Goal: Contribute content: Add original content to the website for others to see

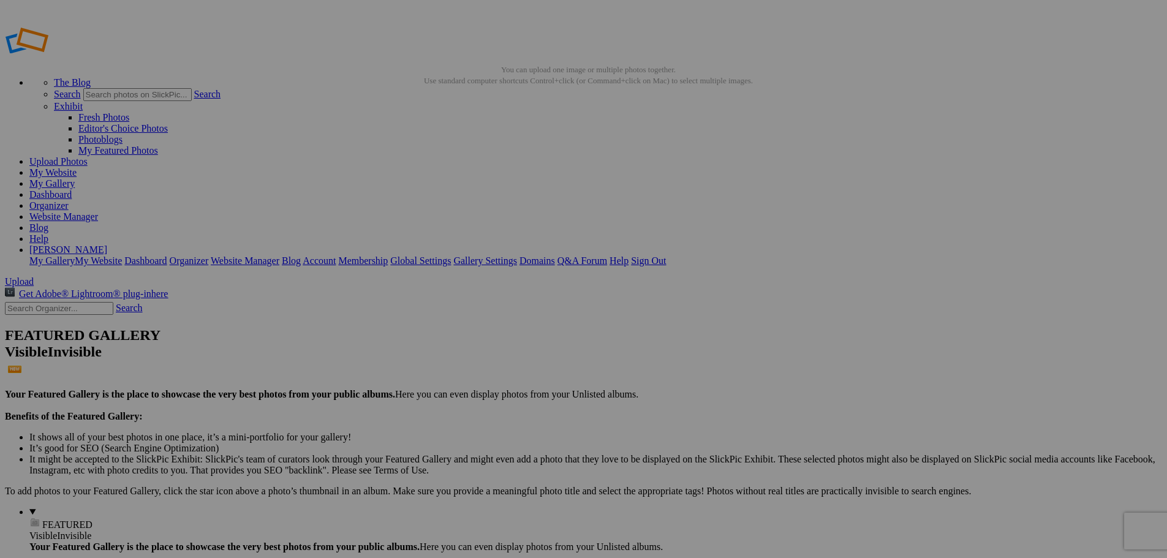
click at [362, 194] on img at bounding box center [341, 183] width 92 height 61
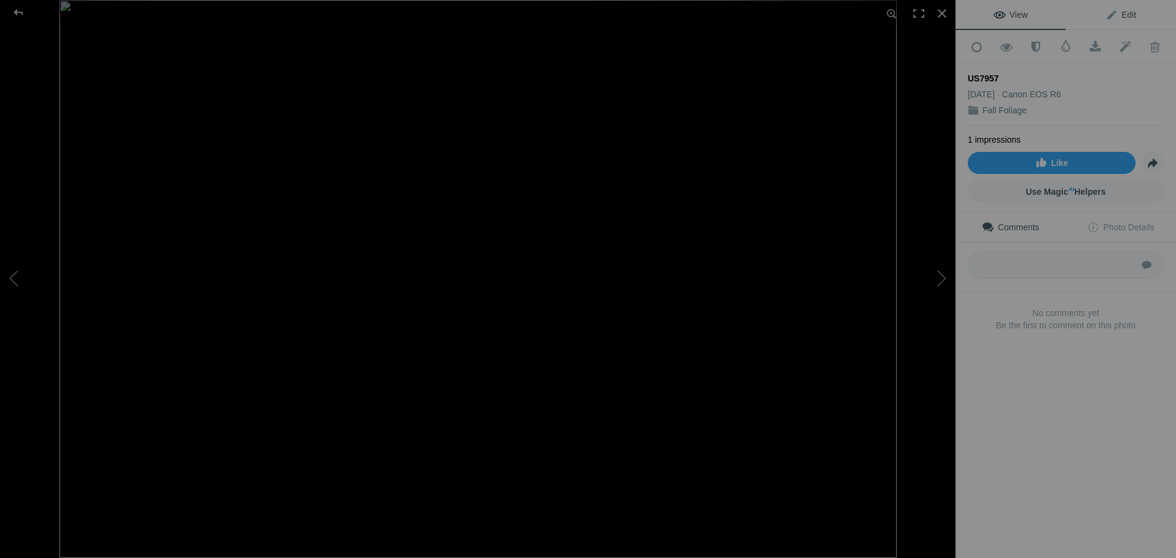
click at [1119, 15] on span "Edit" at bounding box center [1121, 15] width 31 height 10
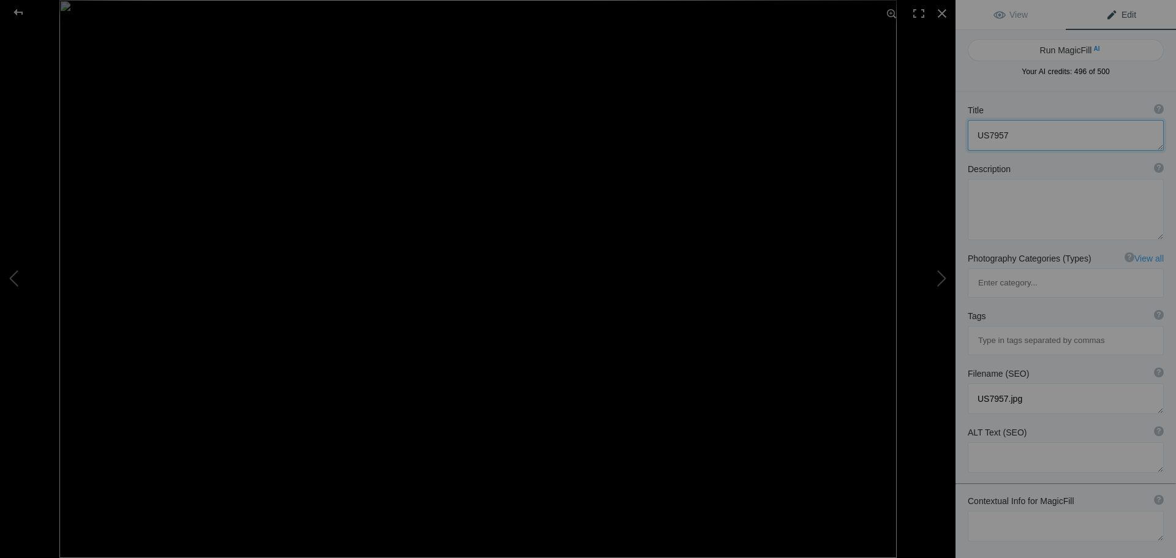
drag, startPoint x: 1025, startPoint y: 138, endPoint x: 956, endPoint y: 141, distance: 69.3
click at [956, 141] on div "Title ? Photo title is one of the highest used Search Engine ranking criteria a…" at bounding box center [1066, 127] width 221 height 59
click at [994, 189] on textarea at bounding box center [1066, 209] width 196 height 61
click at [1077, 196] on textarea at bounding box center [1066, 209] width 196 height 61
click at [1030, 211] on textarea at bounding box center [1066, 209] width 196 height 61
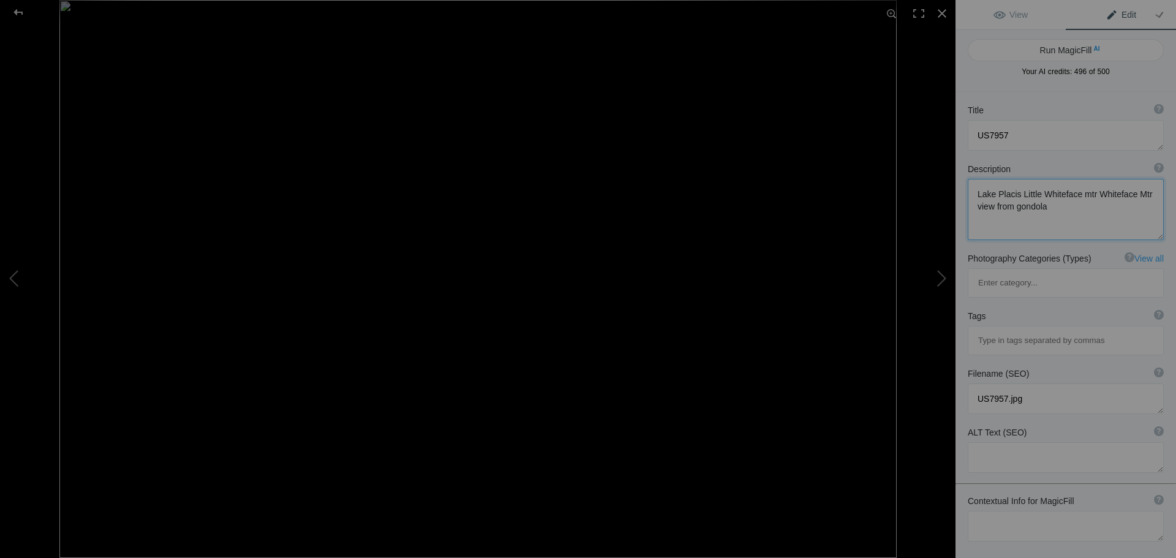
click at [1020, 194] on textarea at bounding box center [1066, 209] width 196 height 61
click at [1094, 190] on textarea at bounding box center [1066, 209] width 196 height 61
click at [989, 205] on textarea at bounding box center [1066, 209] width 196 height 61
drag, startPoint x: 1060, startPoint y: 204, endPoint x: 1071, endPoint y: 249, distance: 46.6
click at [1061, 209] on textarea at bounding box center [1066, 209] width 196 height 61
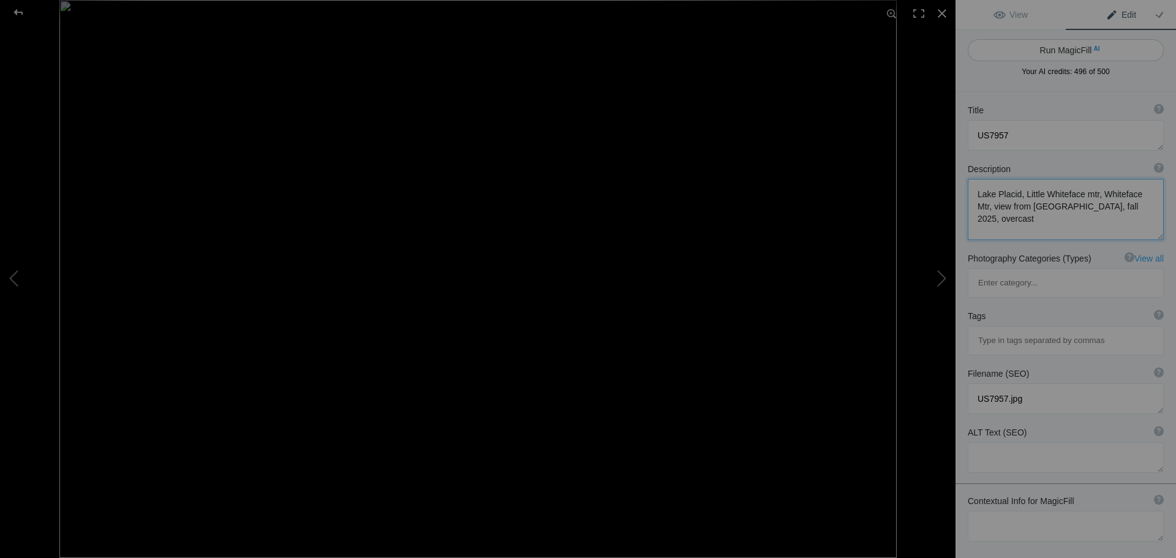
type textarea "Lake Placid, Little Whiteface mtr, Whiteface Mtr, view from [GEOGRAPHIC_DATA], …"
click at [1062, 47] on button "Run MagicFill AI" at bounding box center [1066, 50] width 196 height 22
type textarea "Stunning Fall Foliage View from [GEOGRAPHIC_DATA]"
type textarea "Experience the breathtaking beauty of autumn in the [GEOGRAPHIC_DATA] with this…"
type textarea "stunning-fall-foliage-little-whiteface-mountain.jpg"
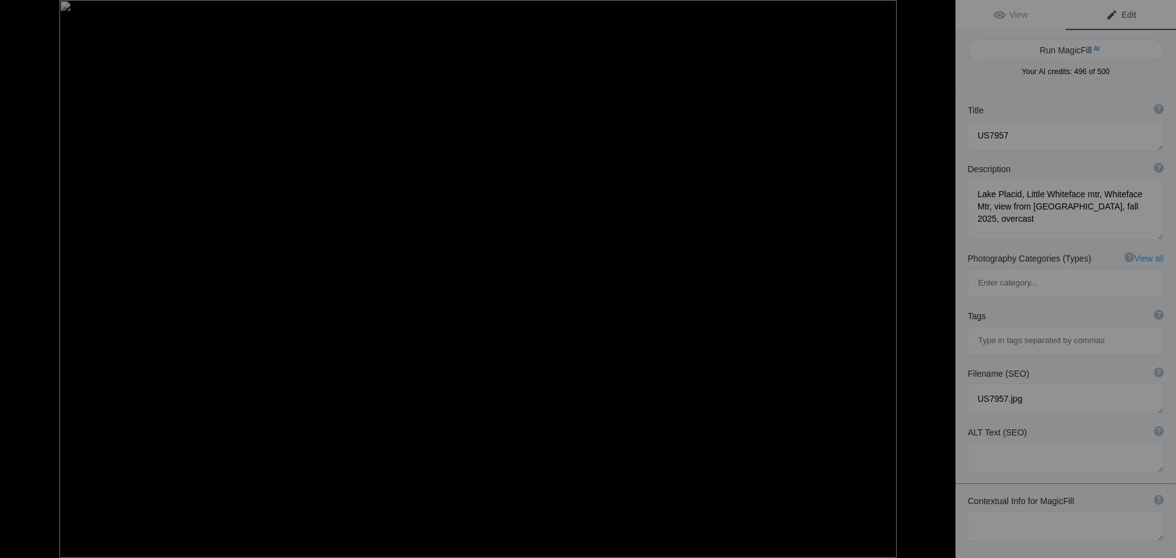
type textarea "A panoramic view of colorful fall foliage from Little Whiteface Mountain under …"
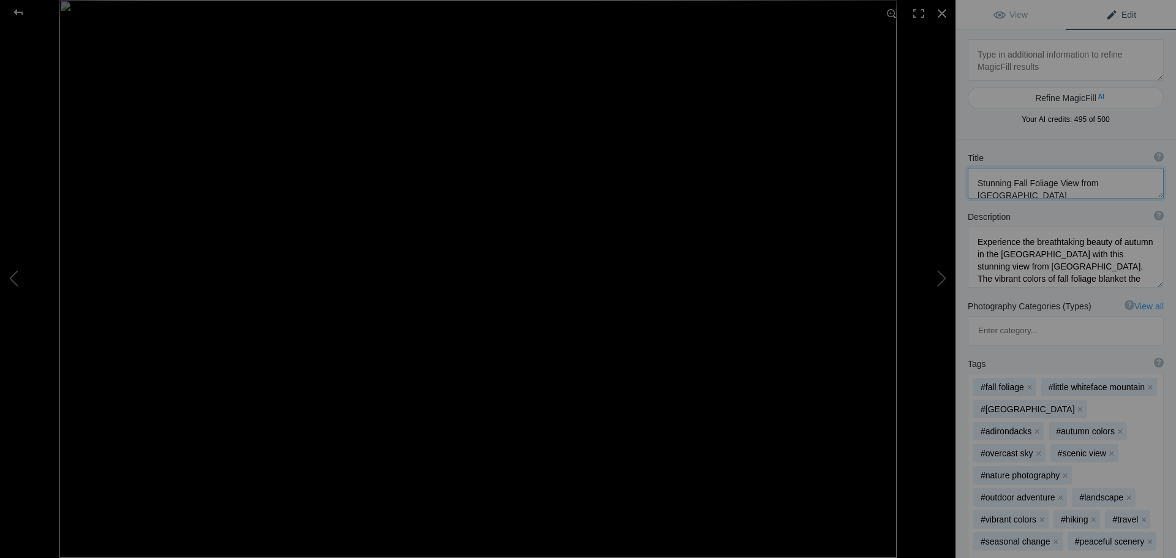
click at [1067, 194] on textarea at bounding box center [1066, 183] width 196 height 31
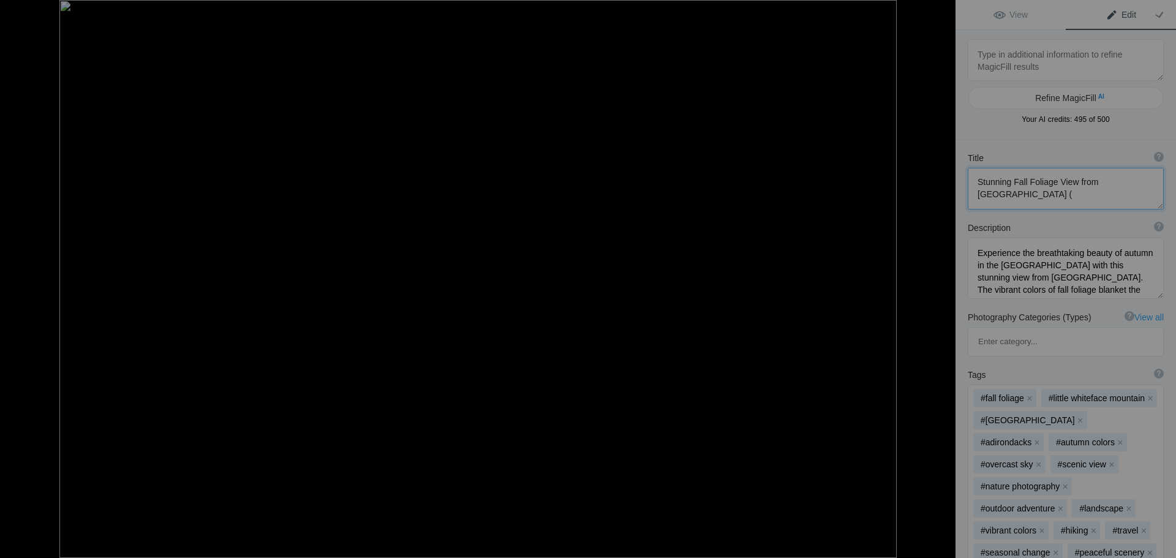
paste textarea "US7957"
type textarea "Stunning Fall Foliage View from [GEOGRAPHIC_DATA] (US7957)"
drag, startPoint x: 1102, startPoint y: 194, endPoint x: 964, endPoint y: 184, distance: 138.8
click at [964, 184] on div "Title ? Photo title is one of the highest used Search Engine ranking criteria a…" at bounding box center [1066, 181] width 221 height 70
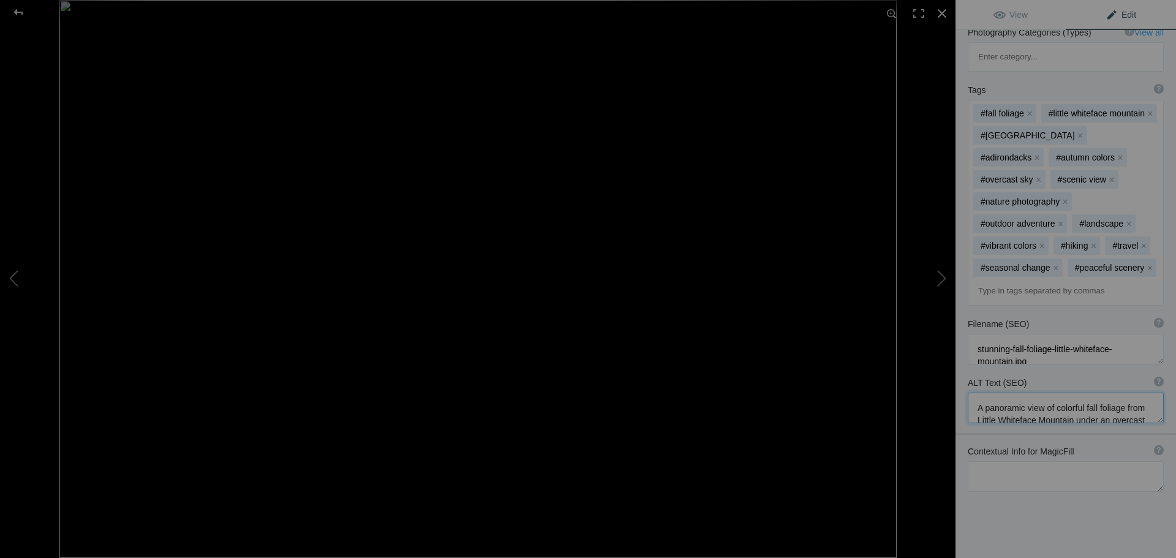
scroll to position [25, 0]
drag, startPoint x: 975, startPoint y: 373, endPoint x: 1119, endPoint y: 382, distance: 144.2
click at [1119, 393] on textarea at bounding box center [1066, 408] width 196 height 31
